Goal: Information Seeking & Learning: Learn about a topic

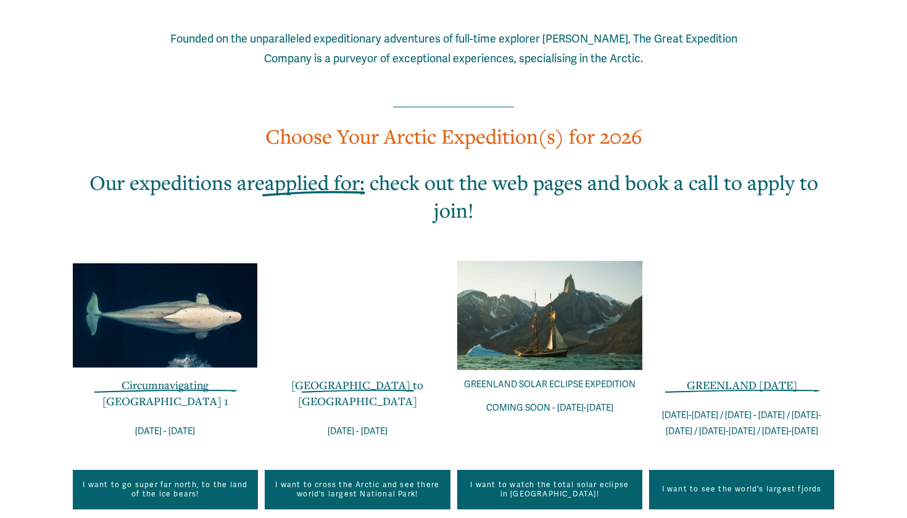
scroll to position [681, 0]
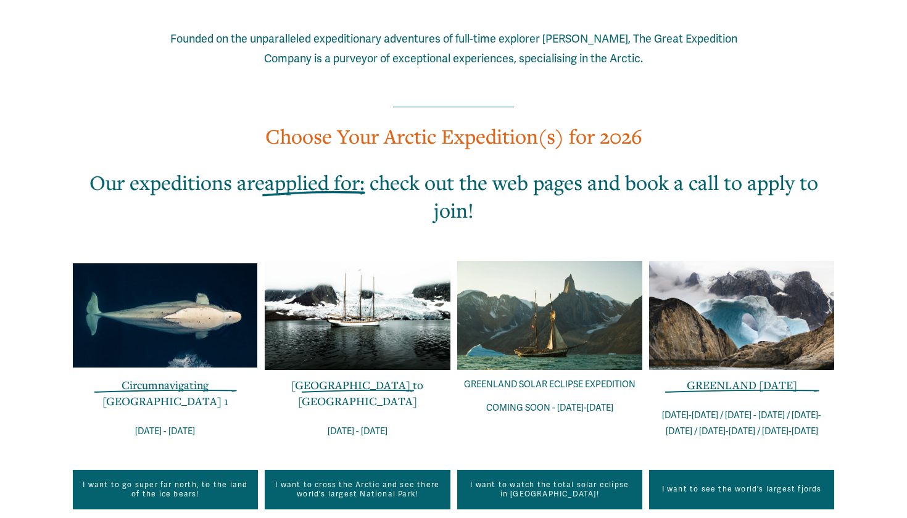
click at [191, 377] on link "Circumnavigating [GEOGRAPHIC_DATA] 1" at bounding box center [165, 392] width 126 height 31
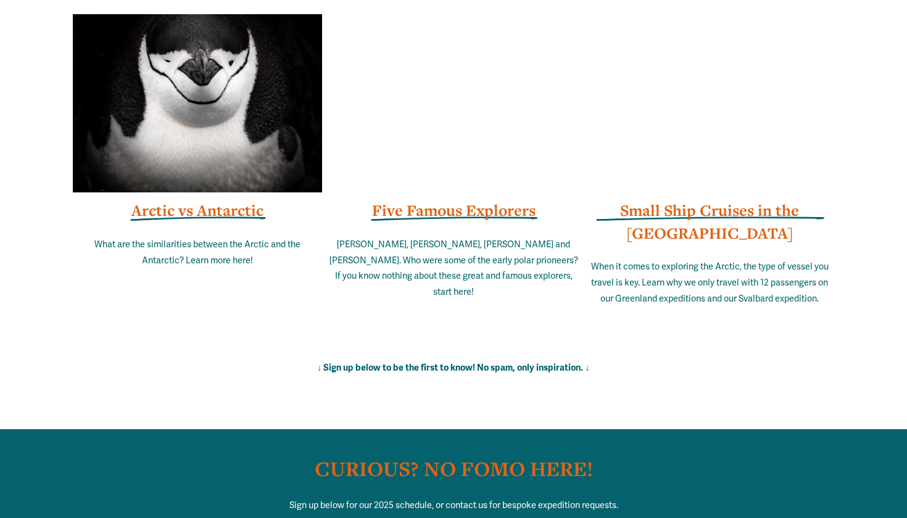
scroll to position [8249, 0]
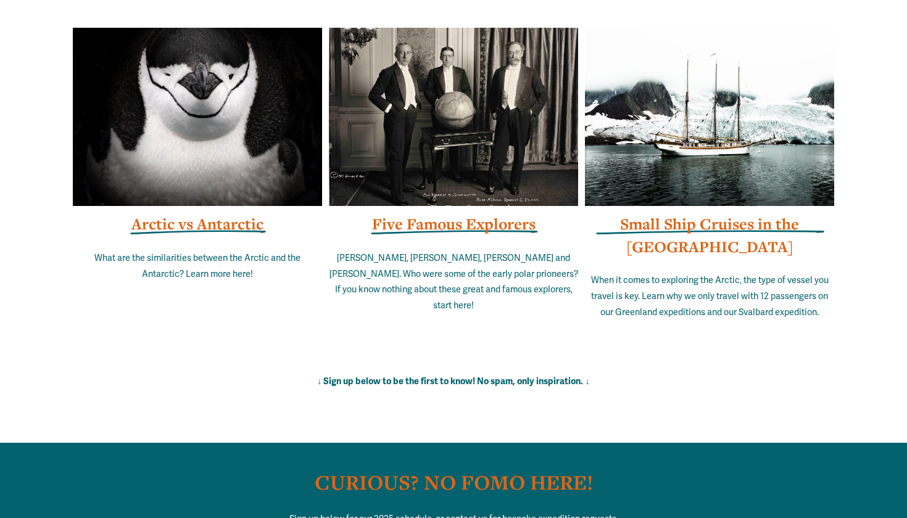
click at [208, 213] on strong "Arctic vs Antarctic" at bounding box center [197, 223] width 132 height 21
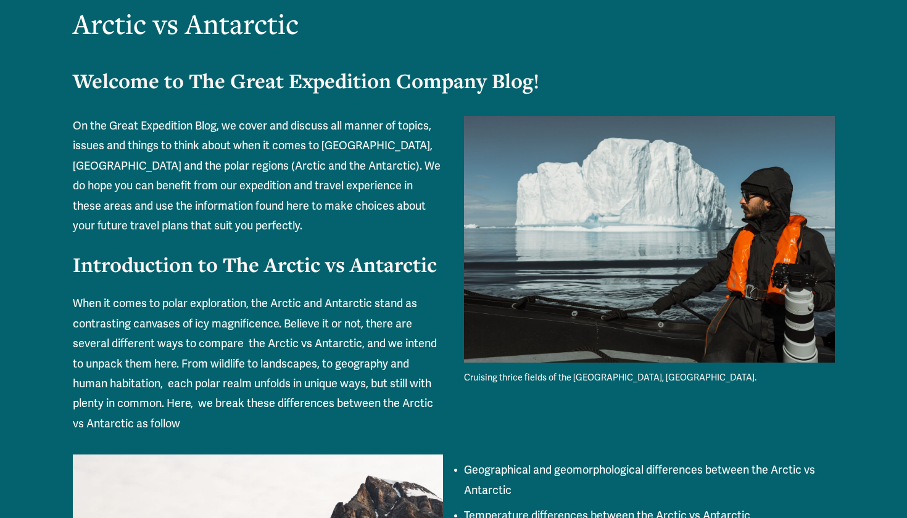
scroll to position [135, 0]
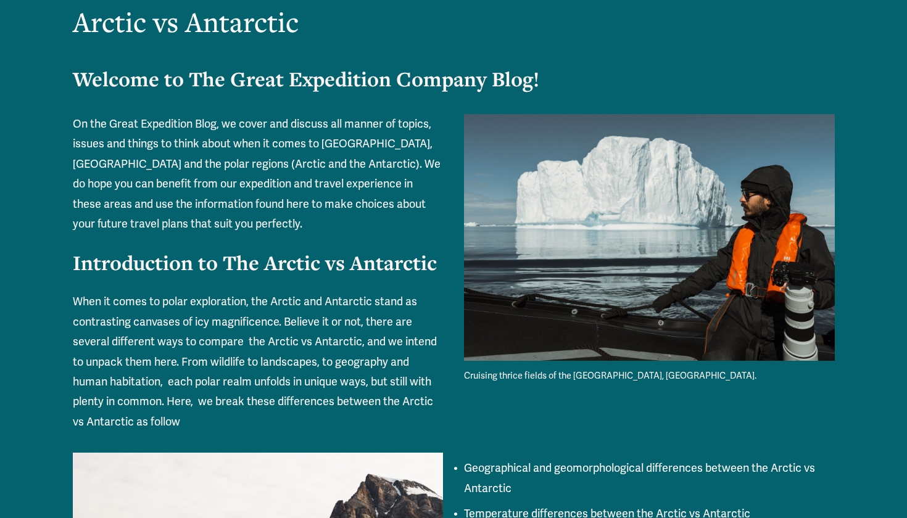
click at [235, 130] on p "On the Great Expedition Blog, we cover and discuss all manner of topics, issues…" at bounding box center [454, 174] width 762 height 120
click at [165, 151] on p "On the Great Expedition Blog, we cover and discuss all manner of topics, issues…" at bounding box center [454, 174] width 762 height 120
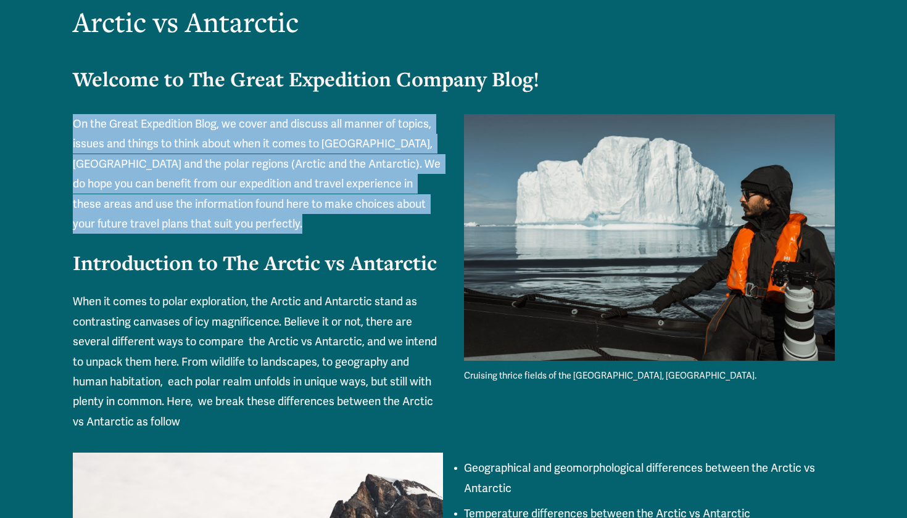
click at [204, 156] on p "On the Great Expedition Blog, we cover and discuss all manner of topics, issues…" at bounding box center [454, 174] width 762 height 120
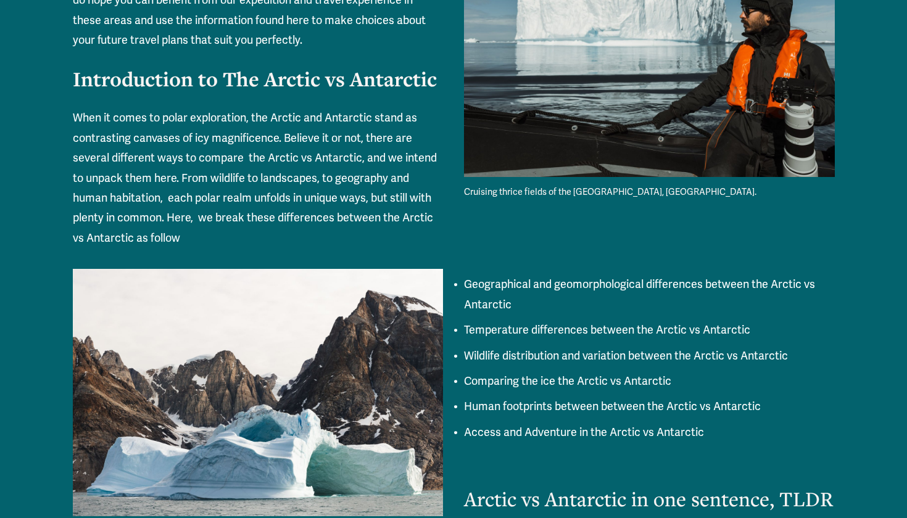
scroll to position [338, 0]
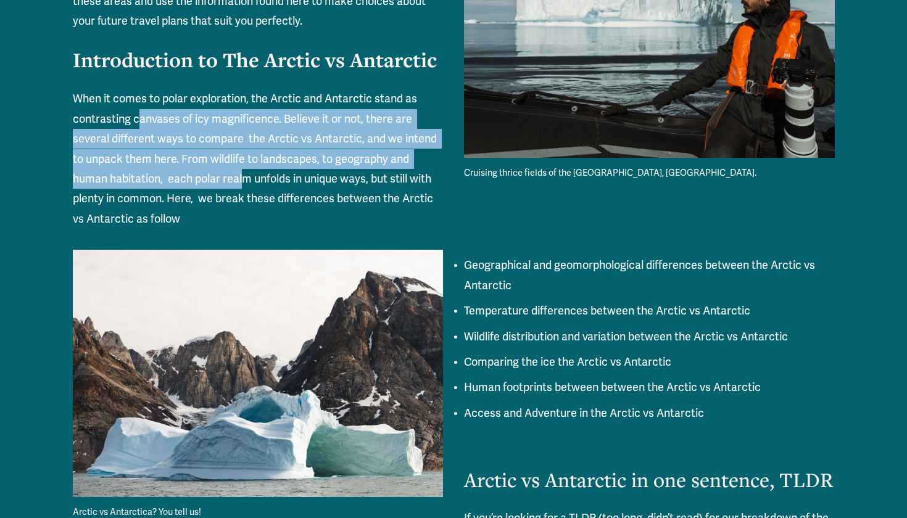
drag, startPoint x: 137, startPoint y: 113, endPoint x: 242, endPoint y: 164, distance: 117.2
click at [242, 164] on p "When it comes to polar exploration, the Arctic and Antarctic stand as contrasti…" at bounding box center [454, 159] width 762 height 140
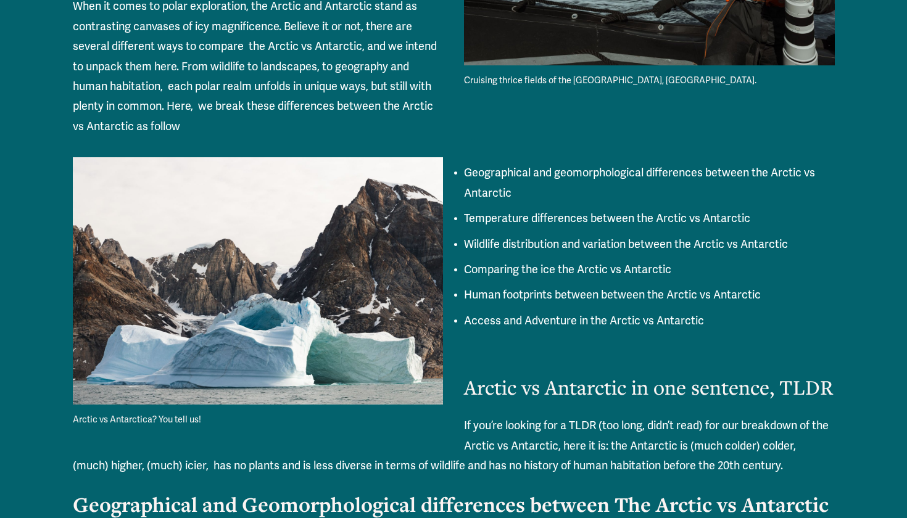
scroll to position [432, 0]
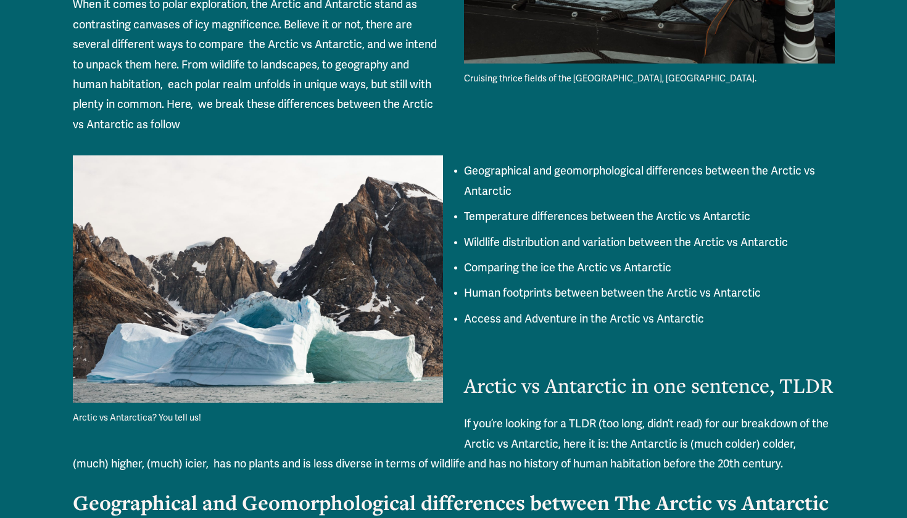
click at [509, 213] on p "Temperature differences between the Arctic vs Antarctic" at bounding box center [465, 217] width 737 height 20
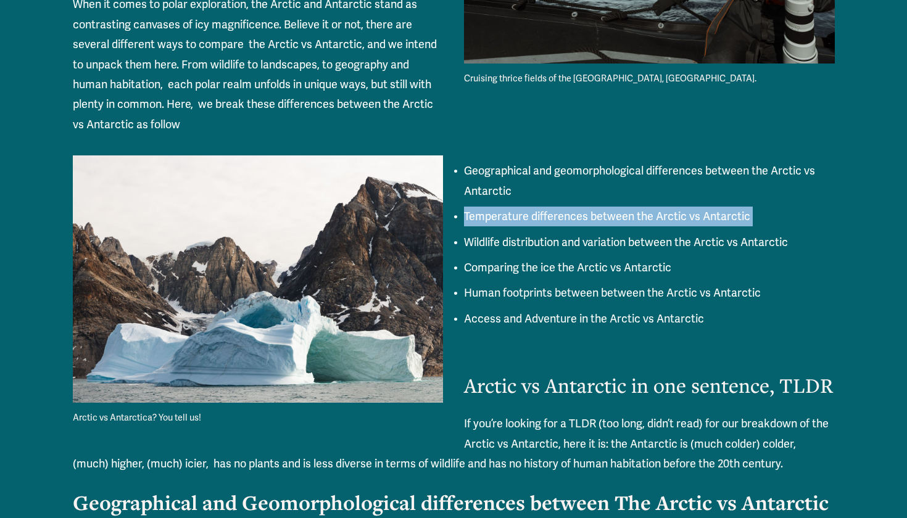
click at [508, 235] on p "Wildlife distribution and variation between the Arctic vs Antarctic" at bounding box center [465, 243] width 737 height 20
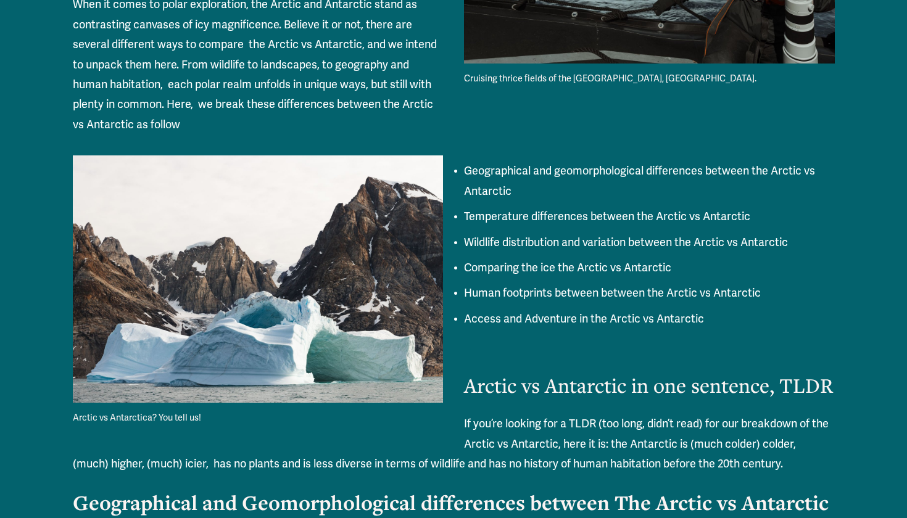
click at [508, 235] on p "Wildlife distribution and variation between the Arctic vs Antarctic" at bounding box center [465, 243] width 737 height 20
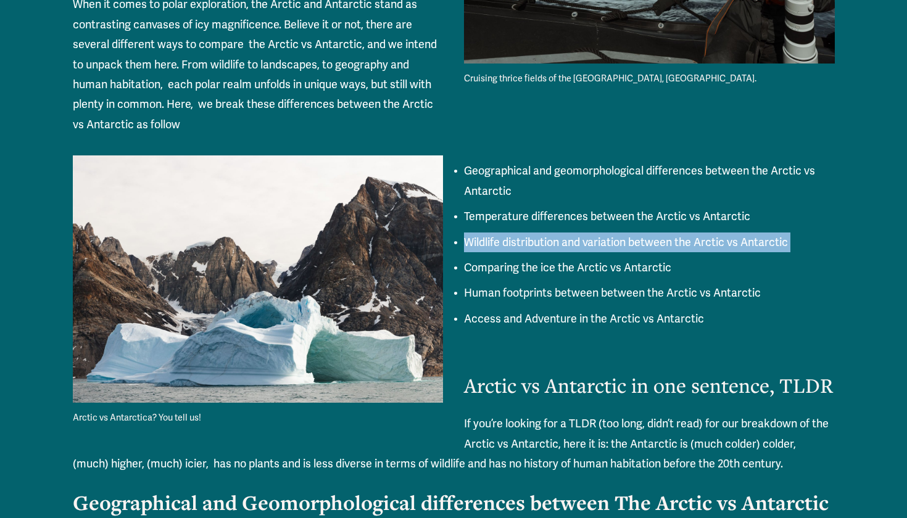
click at [577, 233] on p "Wildlife distribution and variation between the Arctic vs Antarctic" at bounding box center [465, 243] width 737 height 20
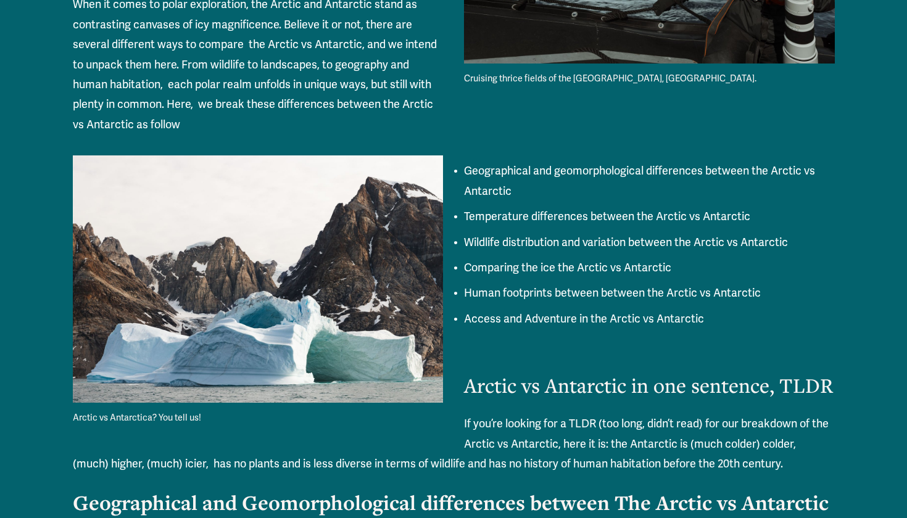
click at [577, 233] on p "Wildlife distribution and variation between the Arctic vs Antarctic" at bounding box center [465, 243] width 737 height 20
click at [516, 260] on p "Comparing the ice the Arctic vs Antarctic" at bounding box center [465, 268] width 737 height 20
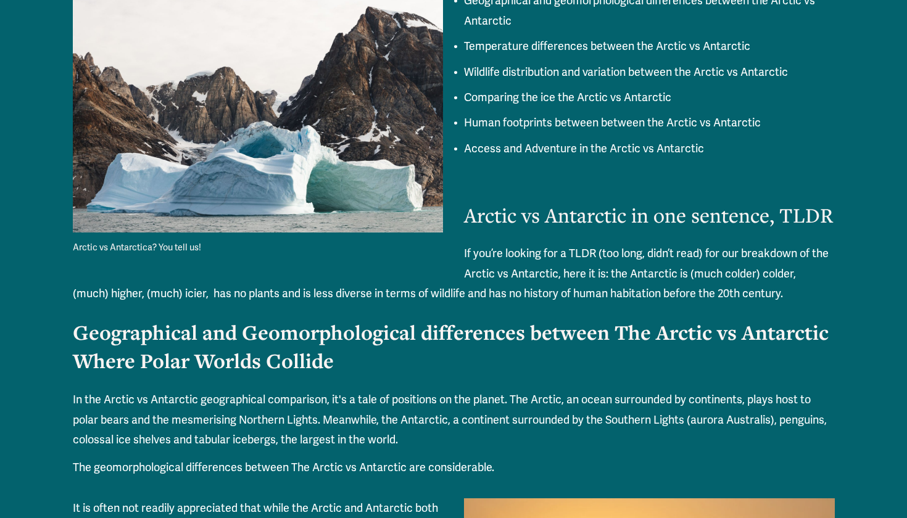
scroll to position [603, 0]
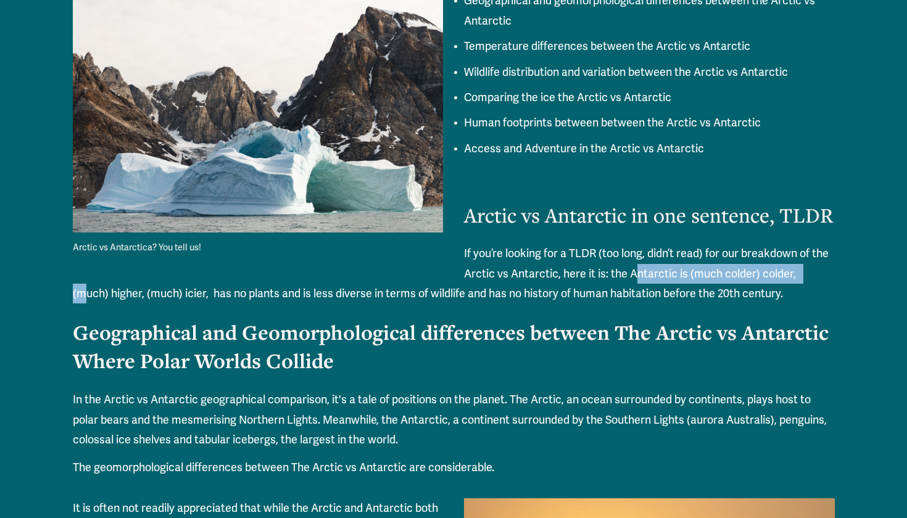
drag, startPoint x: 242, startPoint y: 296, endPoint x: 419, endPoint y: 284, distance: 178.0
click at [419, 283] on p "If you’re looking for a TLDR (too long, didn’t read) for our breakdown of the A…" at bounding box center [454, 274] width 762 height 60
drag, startPoint x: 539, startPoint y: 294, endPoint x: 557, endPoint y: 311, distance: 24.4
click at [557, 303] on p "If you’re looking for a TLDR (too long, didn’t read) for our breakdown of the A…" at bounding box center [454, 274] width 762 height 60
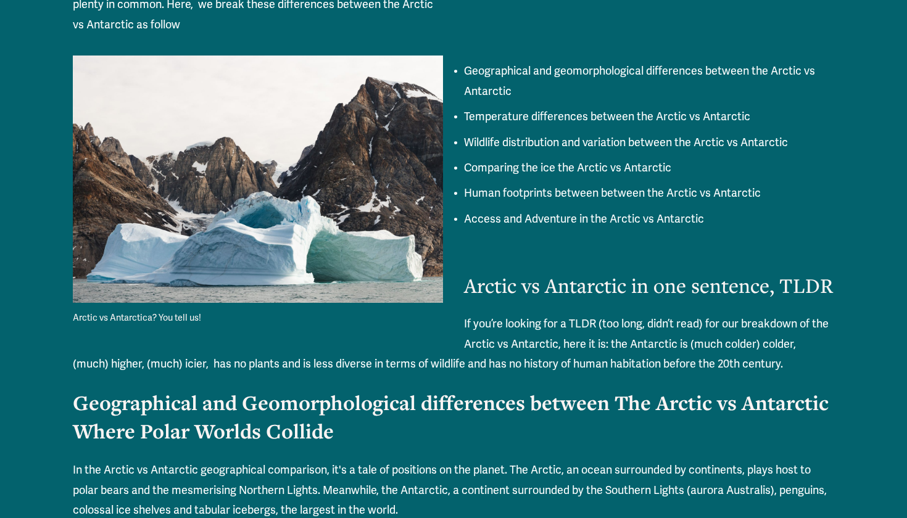
scroll to position [480, 0]
